Goal: Information Seeking & Learning: Learn about a topic

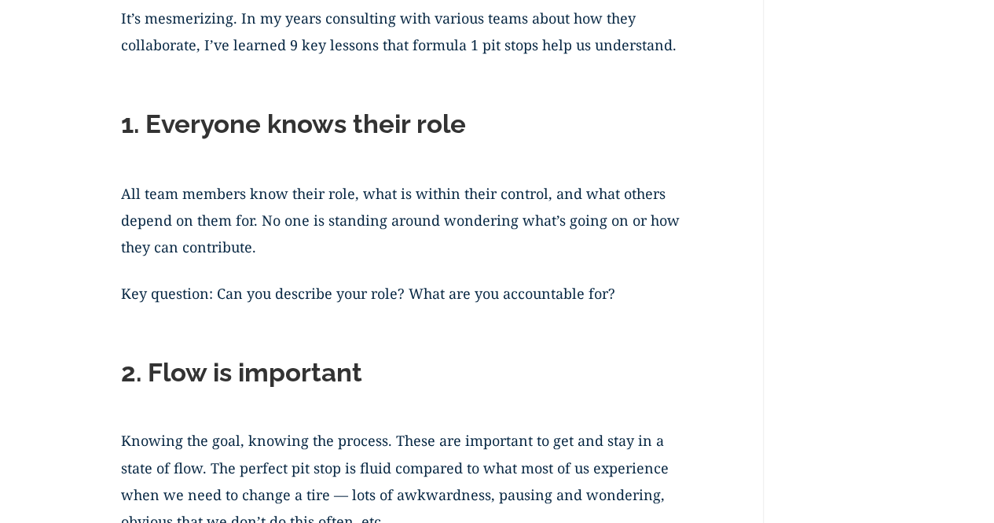
scroll to position [1282, 0]
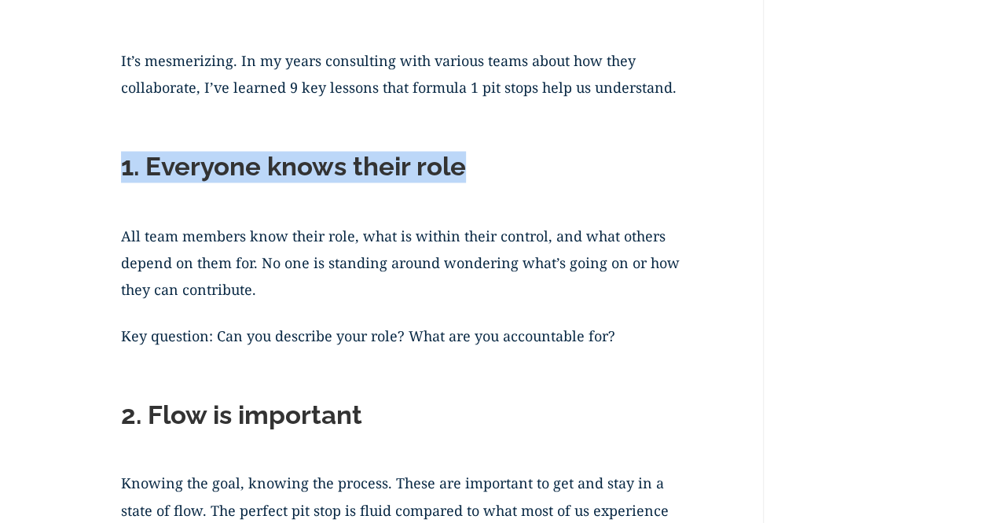
drag, startPoint x: 123, startPoint y: 170, endPoint x: 467, endPoint y: 156, distance: 344.4
click at [467, 156] on h2 "1. Everyone knows their role" at bounding box center [408, 170] width 574 height 39
copy h2 "1. Everyone knows their role"
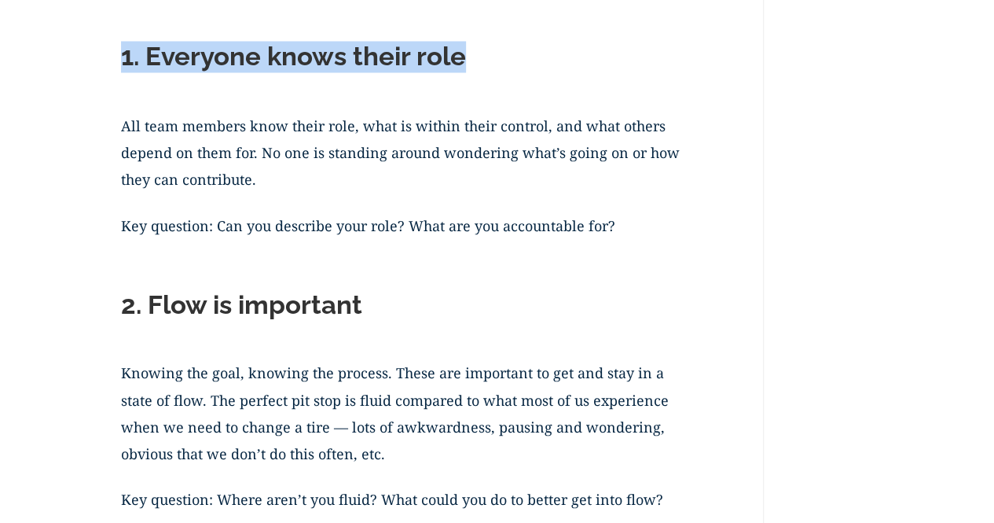
scroll to position [1439, 0]
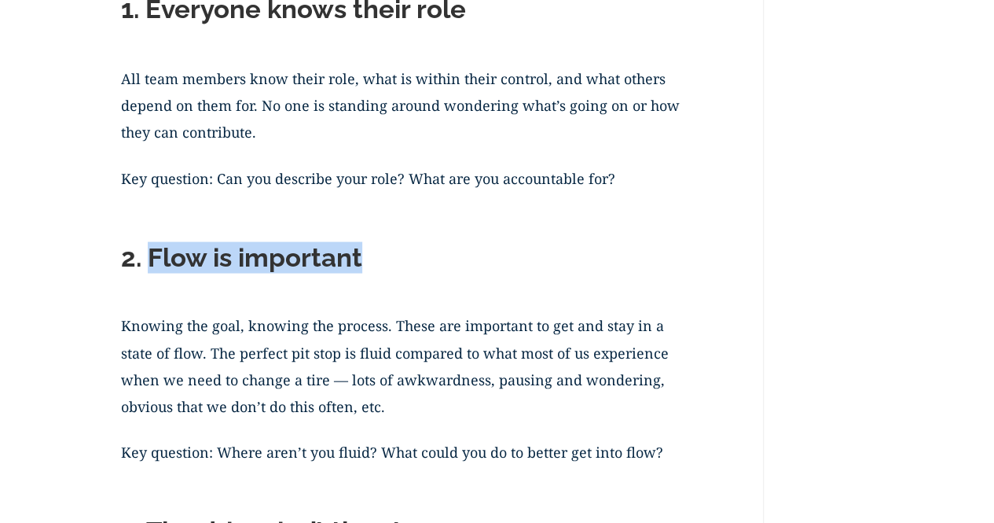
drag, startPoint x: 151, startPoint y: 252, endPoint x: 182, endPoint y: 263, distance: 32.6
click at [354, 268] on h2 "2. Flow is important" at bounding box center [408, 260] width 574 height 39
drag, startPoint x: 121, startPoint y: 257, endPoint x: 380, endPoint y: 276, distance: 260.0
click at [383, 273] on h2 "2. Flow is important" at bounding box center [408, 260] width 574 height 39
copy h2 "2. Flow is important"
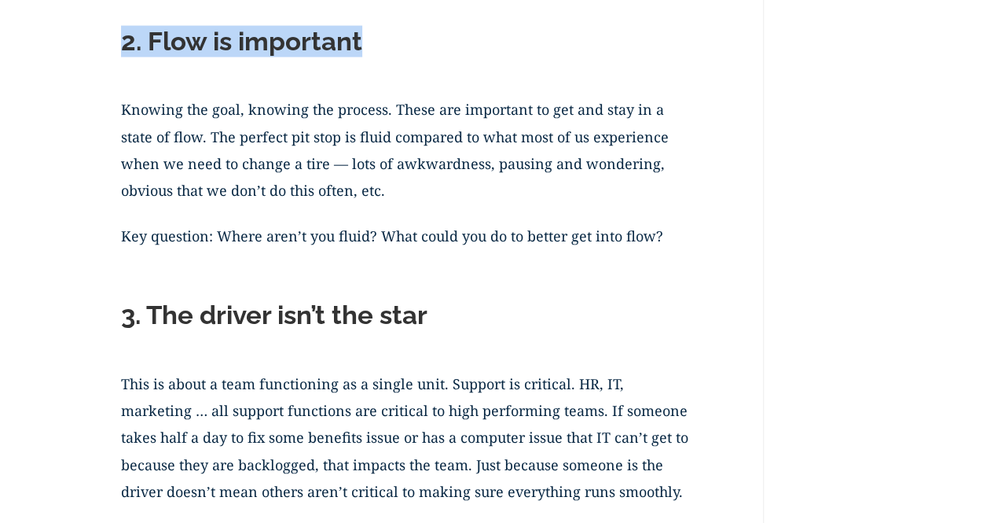
scroll to position [1754, 0]
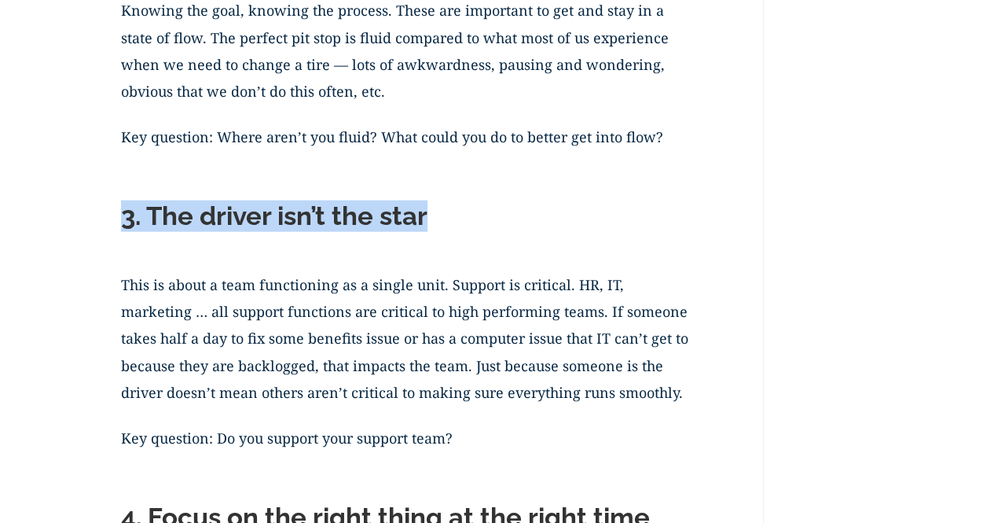
drag, startPoint x: 124, startPoint y: 216, endPoint x: 438, endPoint y: 230, distance: 313.8
click at [438, 230] on h2 "3. The driver isn’t the star" at bounding box center [408, 219] width 574 height 39
copy h2 "3. The driver isn’t the star"
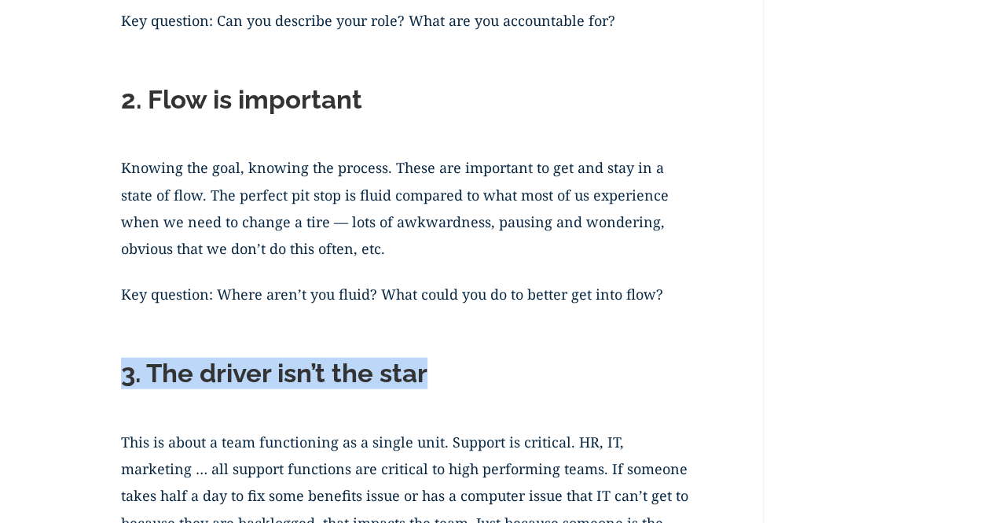
scroll to position [1361, 0]
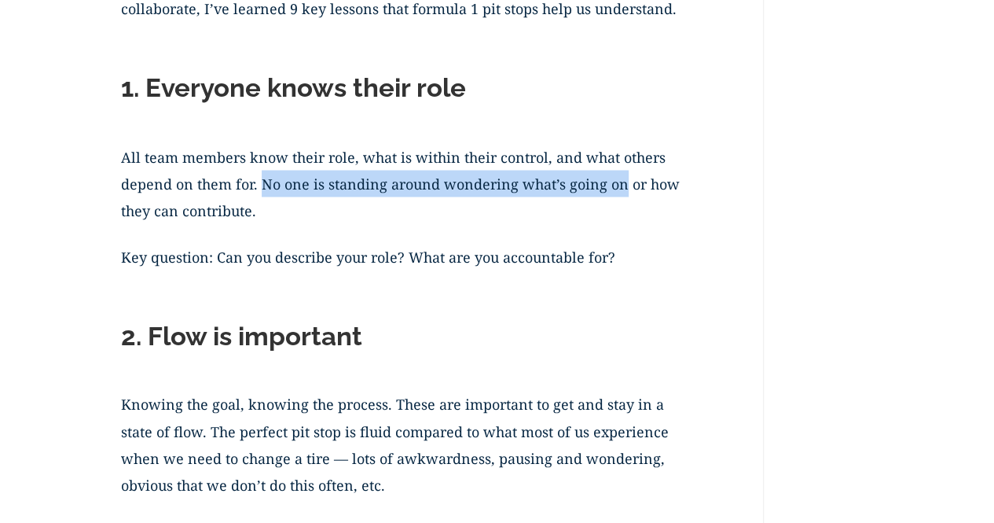
drag, startPoint x: 264, startPoint y: 182, endPoint x: 611, endPoint y: 177, distance: 347.3
click at [619, 175] on p "All team members know their role, what is within their control, and what others…" at bounding box center [408, 193] width 574 height 100
copy p "No one is standing around wondering what’s going on"
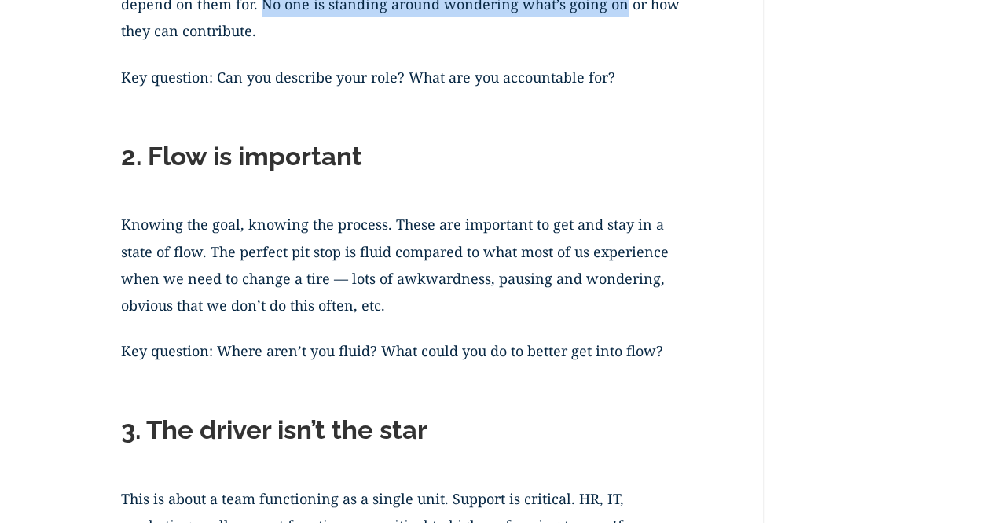
scroll to position [1518, 0]
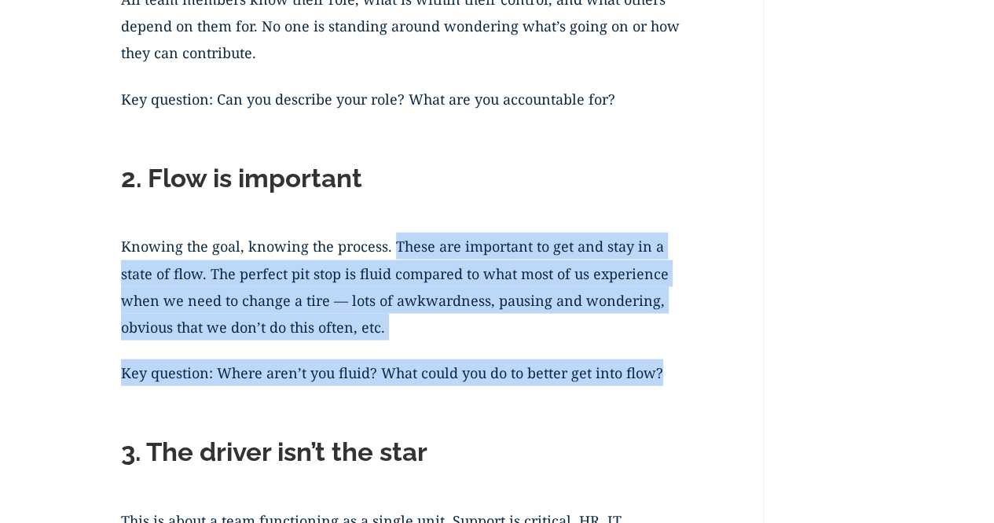
drag, startPoint x: 394, startPoint y: 244, endPoint x: 693, endPoint y: 373, distance: 325.2
click at [498, 331] on p "Knowing the goal, knowing the process. These are important to get and stay in a…" at bounding box center [408, 296] width 574 height 127
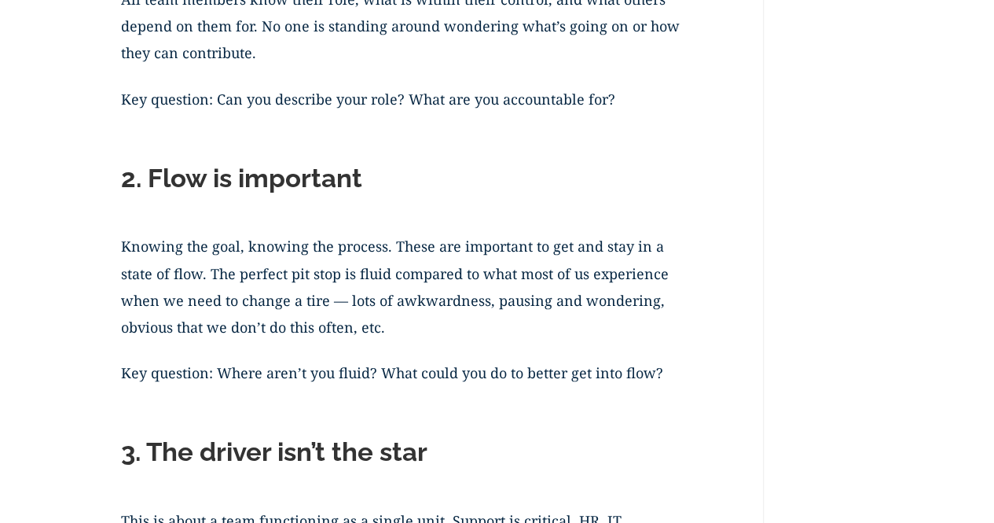
click at [126, 246] on p "Knowing the goal, knowing the process. These are important to get and stay in a…" at bounding box center [408, 296] width 574 height 127
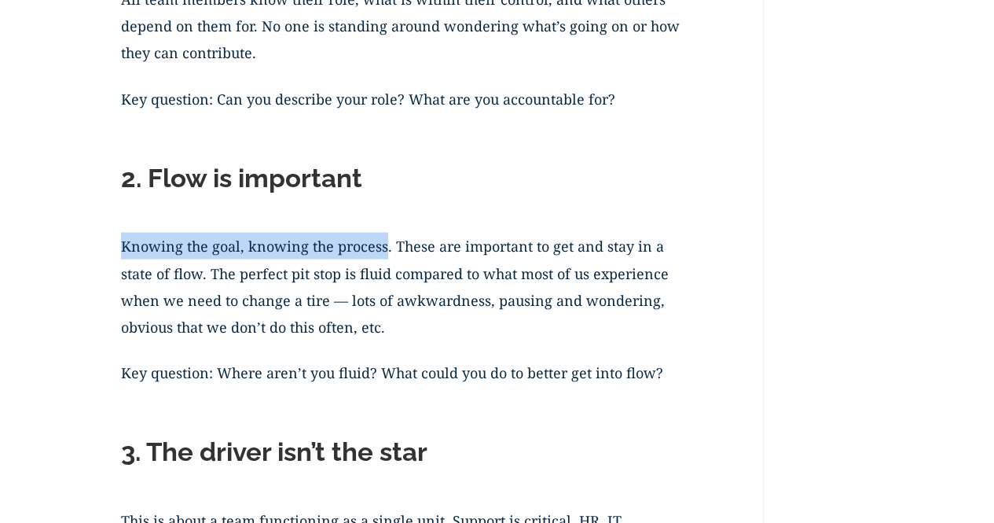
drag, startPoint x: 123, startPoint y: 246, endPoint x: 385, endPoint y: 249, distance: 262.5
click at [385, 249] on p "Knowing the goal, knowing the process. These are important to get and stay in a…" at bounding box center [408, 296] width 574 height 127
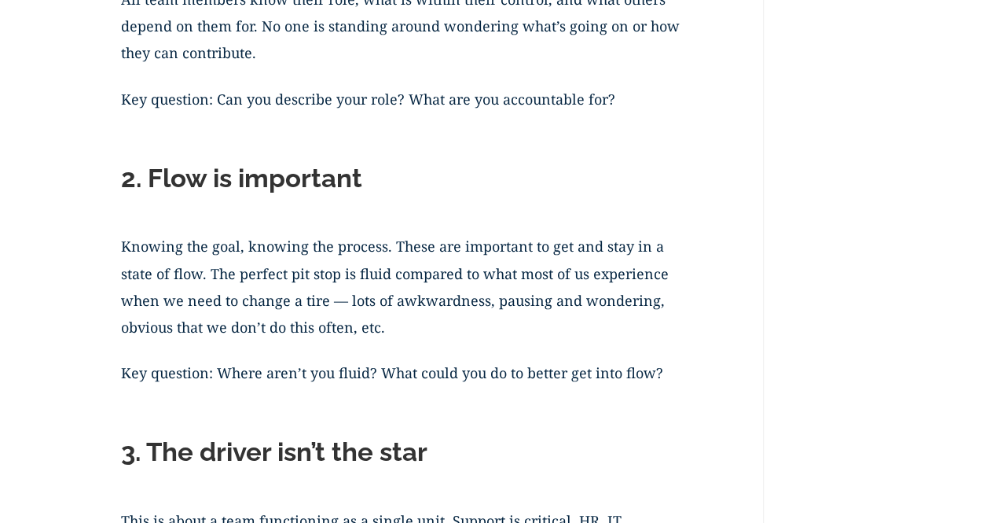
click at [568, 322] on p "Knowing the goal, knowing the process. These are important to get and stay in a…" at bounding box center [408, 296] width 574 height 127
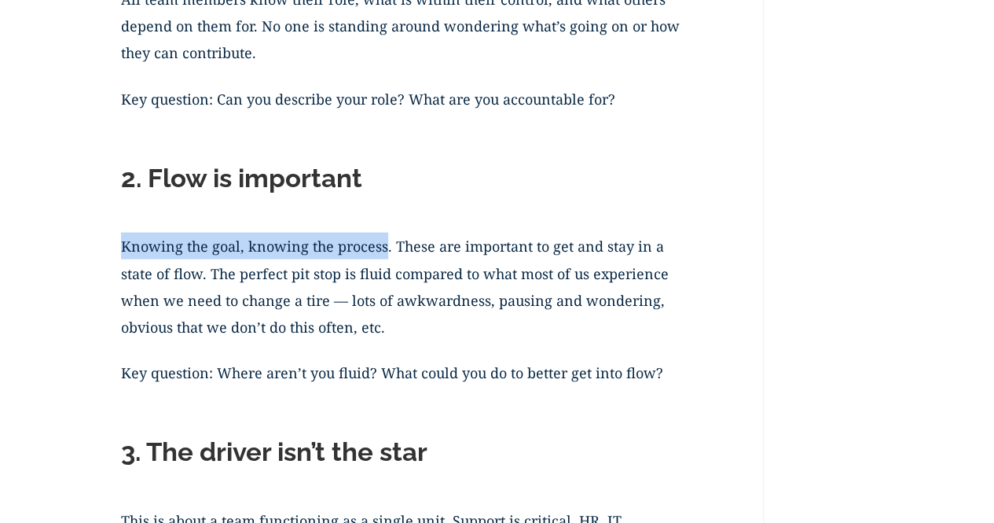
drag, startPoint x: 124, startPoint y: 246, endPoint x: 385, endPoint y: 243, distance: 260.9
click at [385, 243] on p "Knowing the goal, knowing the process. These are important to get and stay in a…" at bounding box center [408, 296] width 574 height 127
copy p "Knowing the goal, knowing the process"
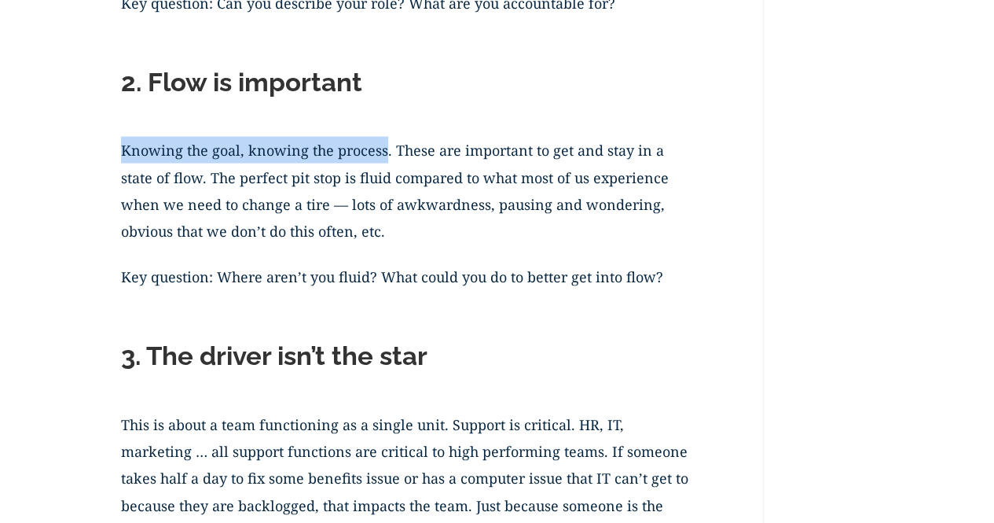
scroll to position [1754, 0]
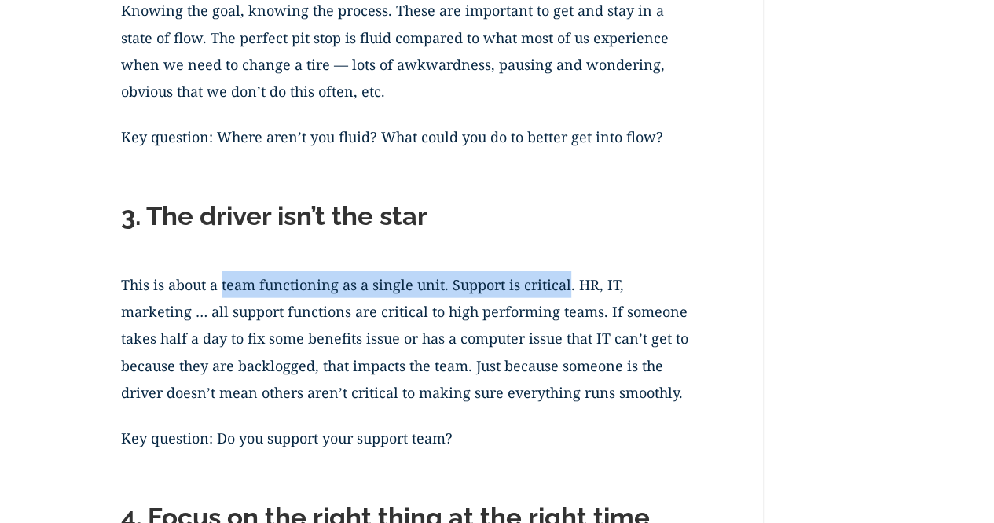
drag, startPoint x: 222, startPoint y: 284, endPoint x: 567, endPoint y: 287, distance: 344.2
click at [567, 287] on p "This is about a team functioning as a single unit. Support is critical. HR, IT,…" at bounding box center [408, 347] width 574 height 153
copy p "team functioning as a single unit. Support is critical"
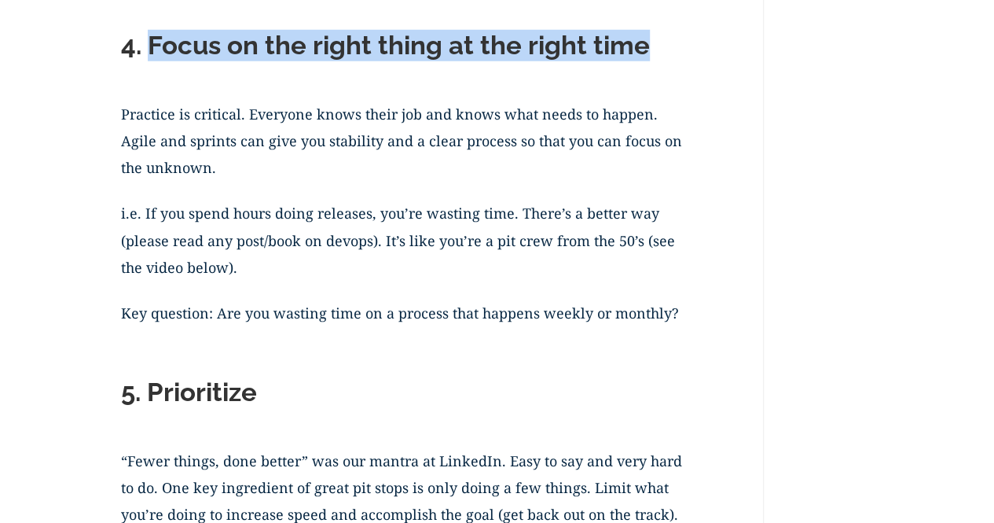
drag, startPoint x: 151, startPoint y: 45, endPoint x: 651, endPoint y: 57, distance: 499.9
click at [651, 57] on h2 "4. Focus on the right thing at the right time" at bounding box center [408, 49] width 574 height 39
copy h2 "Focus on the right thing at the right time"
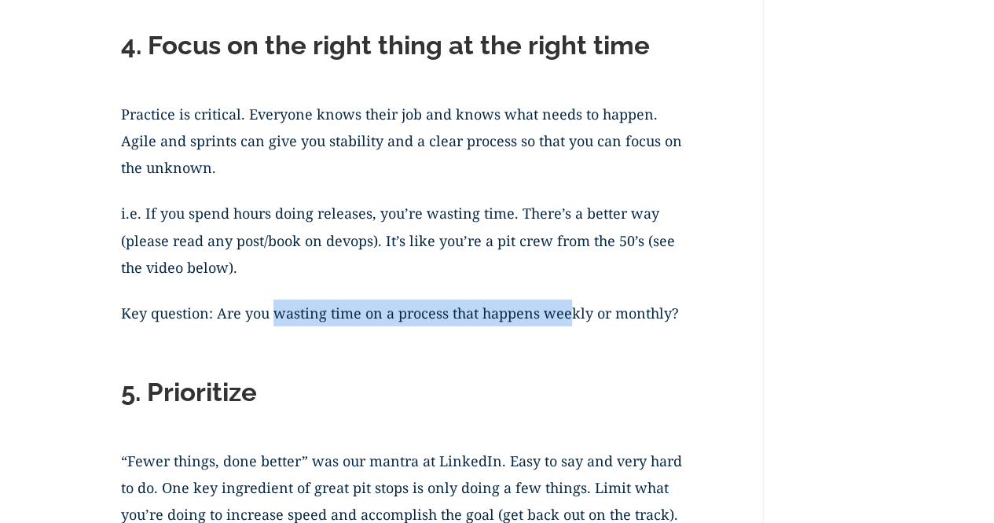
drag, startPoint x: 275, startPoint y: 311, endPoint x: 542, endPoint y: 349, distance: 269.8
click at [568, 328] on p "Key question: Are you wasting time on a process that happens weekly or monthly?" at bounding box center [408, 322] width 574 height 46
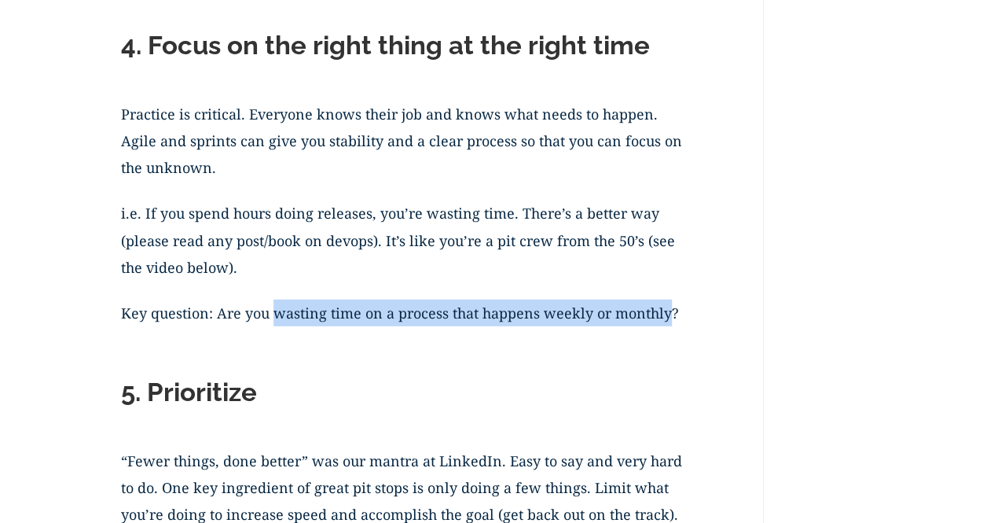
drag, startPoint x: 275, startPoint y: 315, endPoint x: 668, endPoint y: 315, distance: 392.9
click at [668, 315] on p "Key question: Are you wasting time on a process that happens weekly or monthly?" at bounding box center [408, 322] width 574 height 46
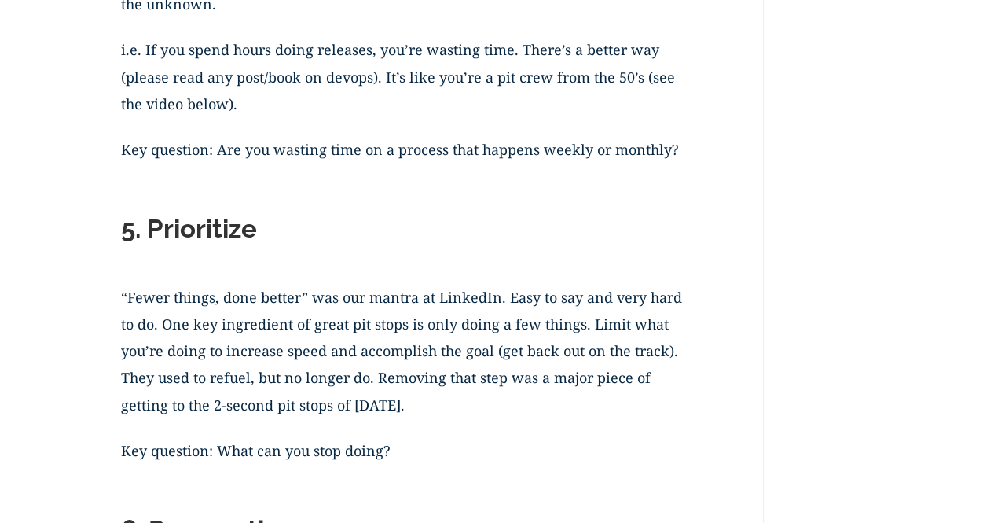
scroll to position [2539, 0]
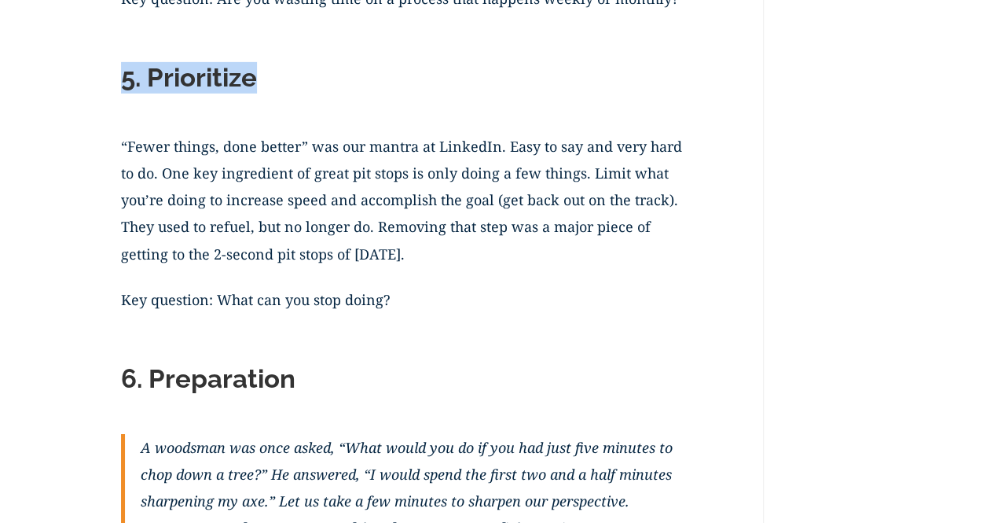
drag, startPoint x: 121, startPoint y: 84, endPoint x: 259, endPoint y: 79, distance: 138.4
click at [259, 79] on h2 "5. Prioritize" at bounding box center [408, 81] width 574 height 39
copy h2 "5. Prioritize"
click at [363, 201] on p "“Fewer things, done better” was our mantra at LinkedIn. Easy to say and very ha…" at bounding box center [408, 209] width 574 height 153
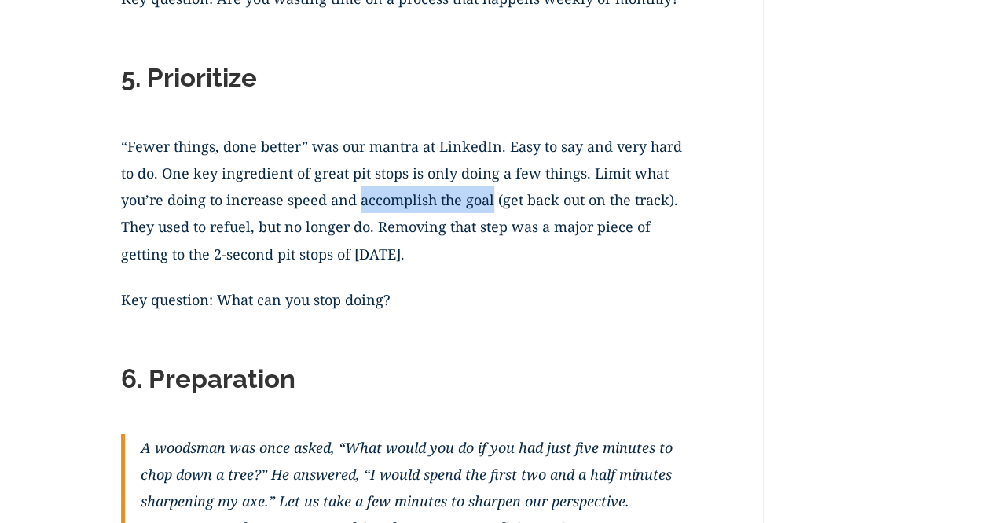
drag, startPoint x: 360, startPoint y: 202, endPoint x: 493, endPoint y: 207, distance: 132.9
click at [493, 207] on p "“Fewer things, done better” was our mantra at LinkedIn. Easy to say and very ha…" at bounding box center [408, 209] width 574 height 153
copy p "accomplish the goal"
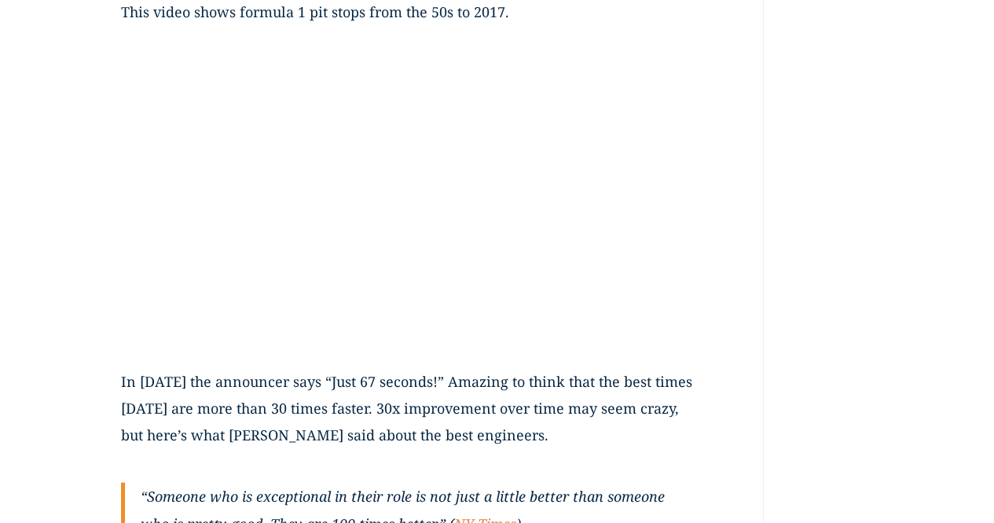
scroll to position [4189, 0]
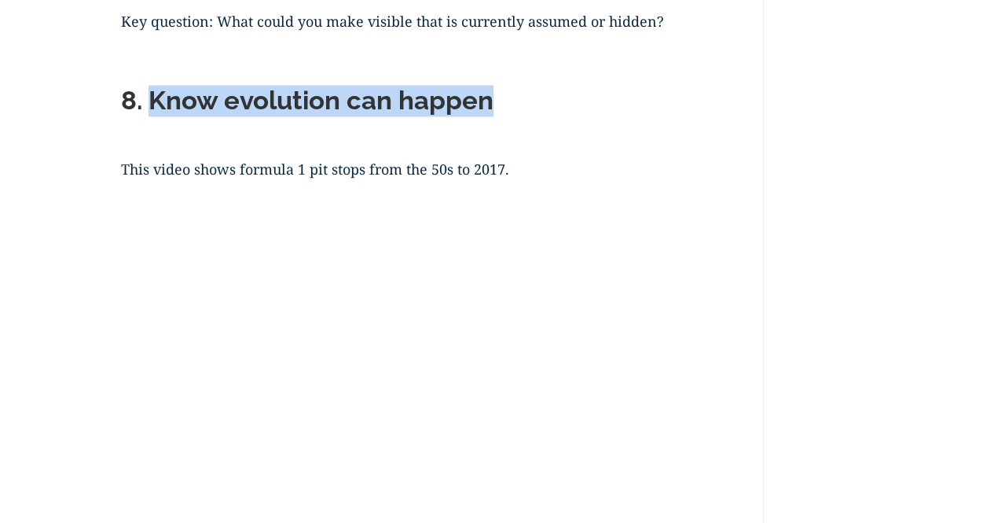
drag, startPoint x: 151, startPoint y: 95, endPoint x: 489, endPoint y: 95, distance: 337.9
click at [489, 95] on h2 "8. Know evolution can happen" at bounding box center [408, 104] width 574 height 39
click at [497, 101] on h2 "8. Know evolution can happen" at bounding box center [408, 104] width 574 height 39
click at [494, 101] on h2 "8. Know evolution can happen" at bounding box center [408, 104] width 574 height 39
click at [498, 96] on h2 "8. Know evolution can happen" at bounding box center [408, 104] width 574 height 39
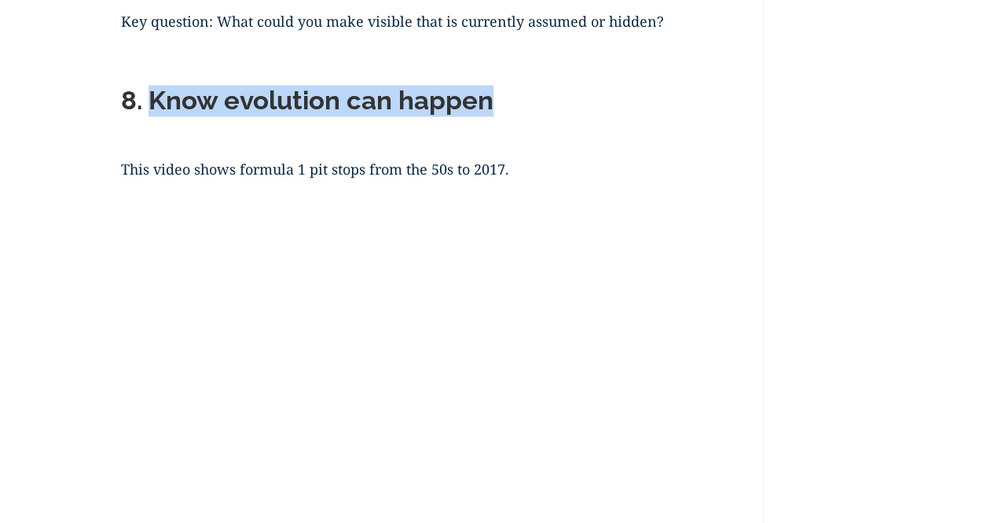
copy h2 "Know evolution can happen"
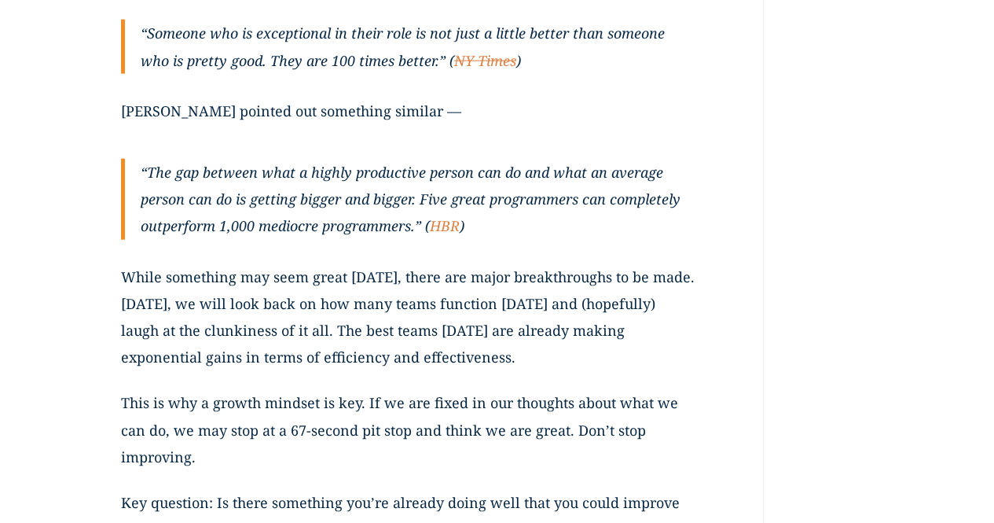
scroll to position [4897, 0]
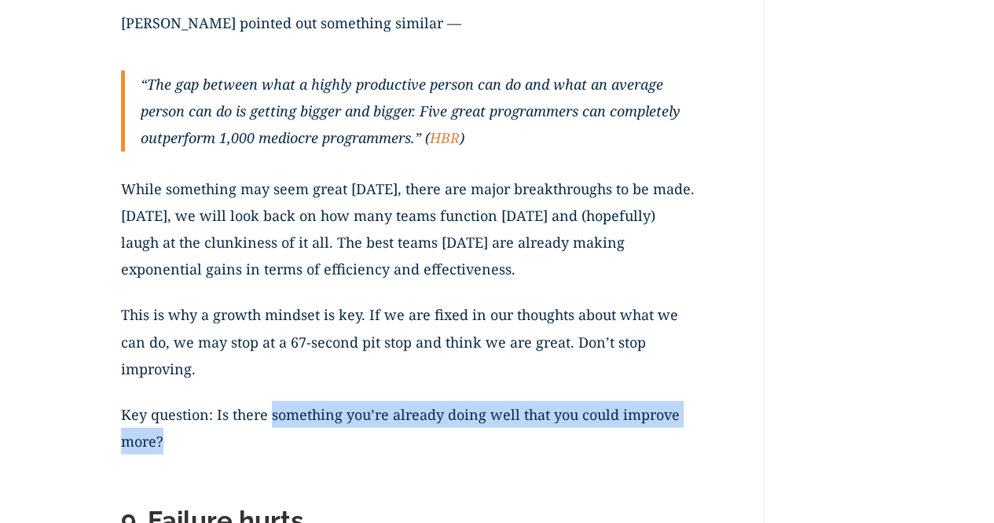
drag, startPoint x: 271, startPoint y: 416, endPoint x: 449, endPoint y: 436, distance: 178.7
click at [449, 436] on p "Key question: Is there something you’re already doing well that you could impro…" at bounding box center [408, 437] width 574 height 72
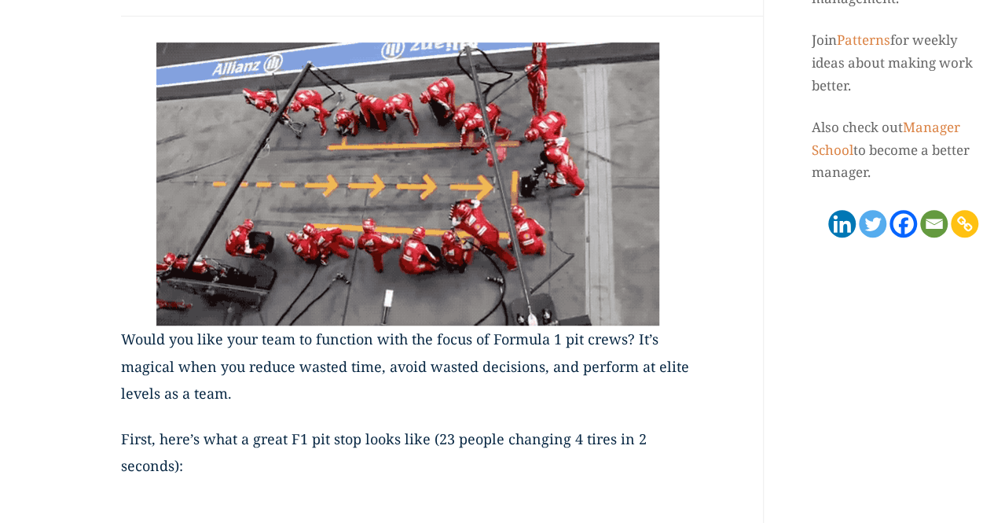
scroll to position [497, 0]
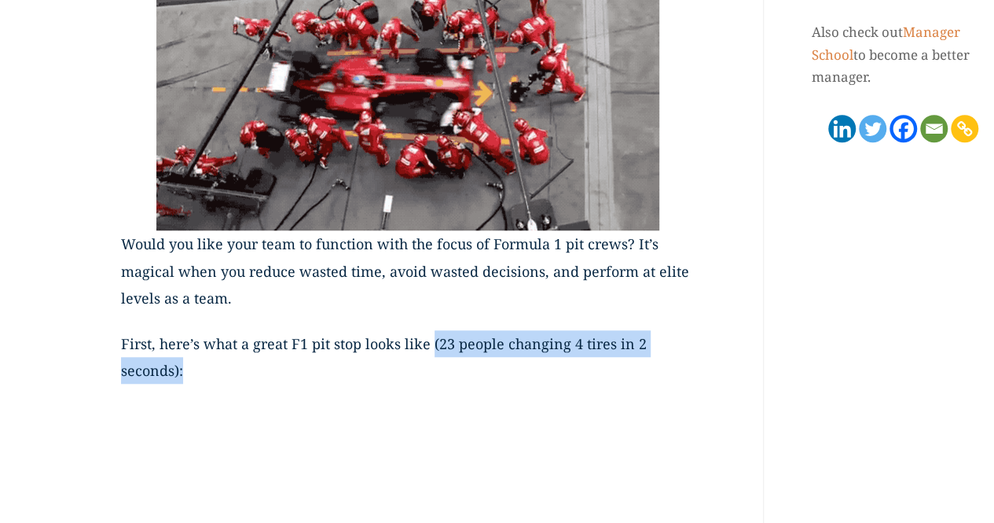
click at [445, 356] on p "First, here’s what a great F1 pit stop looks like (23 people changing 4 tires i…" at bounding box center [408, 366] width 574 height 72
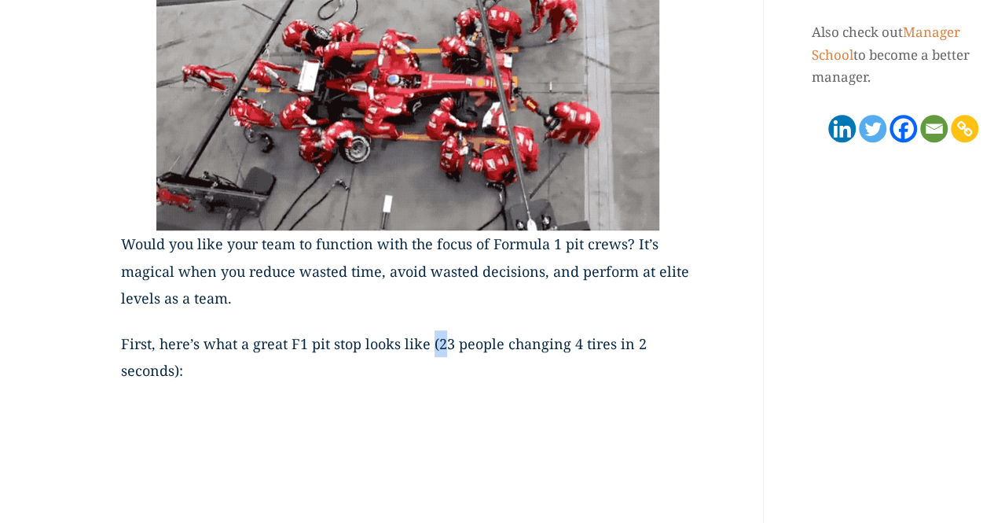
click at [440, 345] on p "First, here’s what a great F1 pit stop looks like (23 people changing 4 tires i…" at bounding box center [408, 366] width 574 height 72
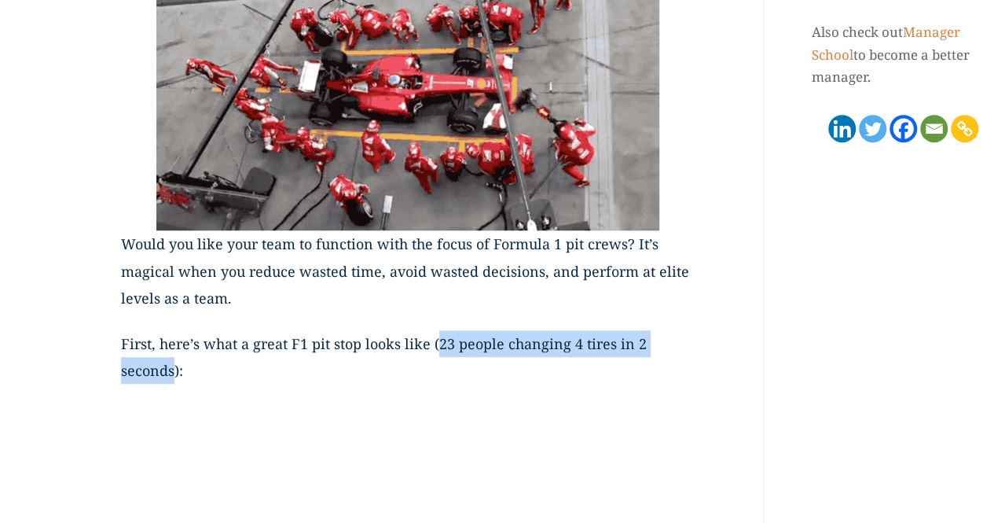
drag, startPoint x: 438, startPoint y: 345, endPoint x: 176, endPoint y: 370, distance: 262.9
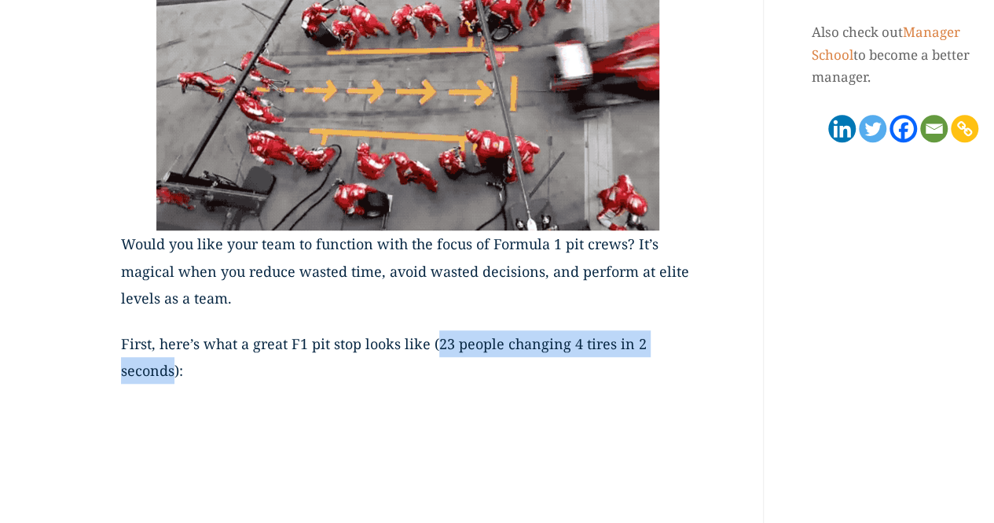
click at [176, 370] on p "First, here’s what a great F1 pit stop looks like (23 people changing 4 tires i…" at bounding box center [408, 366] width 574 height 72
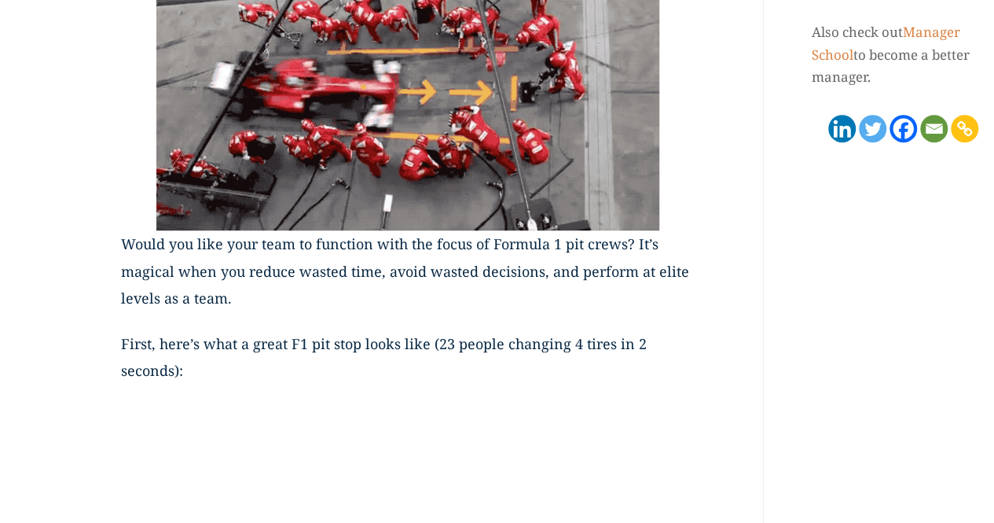
click at [536, 369] on p "First, here’s what a great F1 pit stop looks like (23 people changing 4 tires i…" at bounding box center [408, 366] width 574 height 72
